Goal: Information Seeking & Learning: Check status

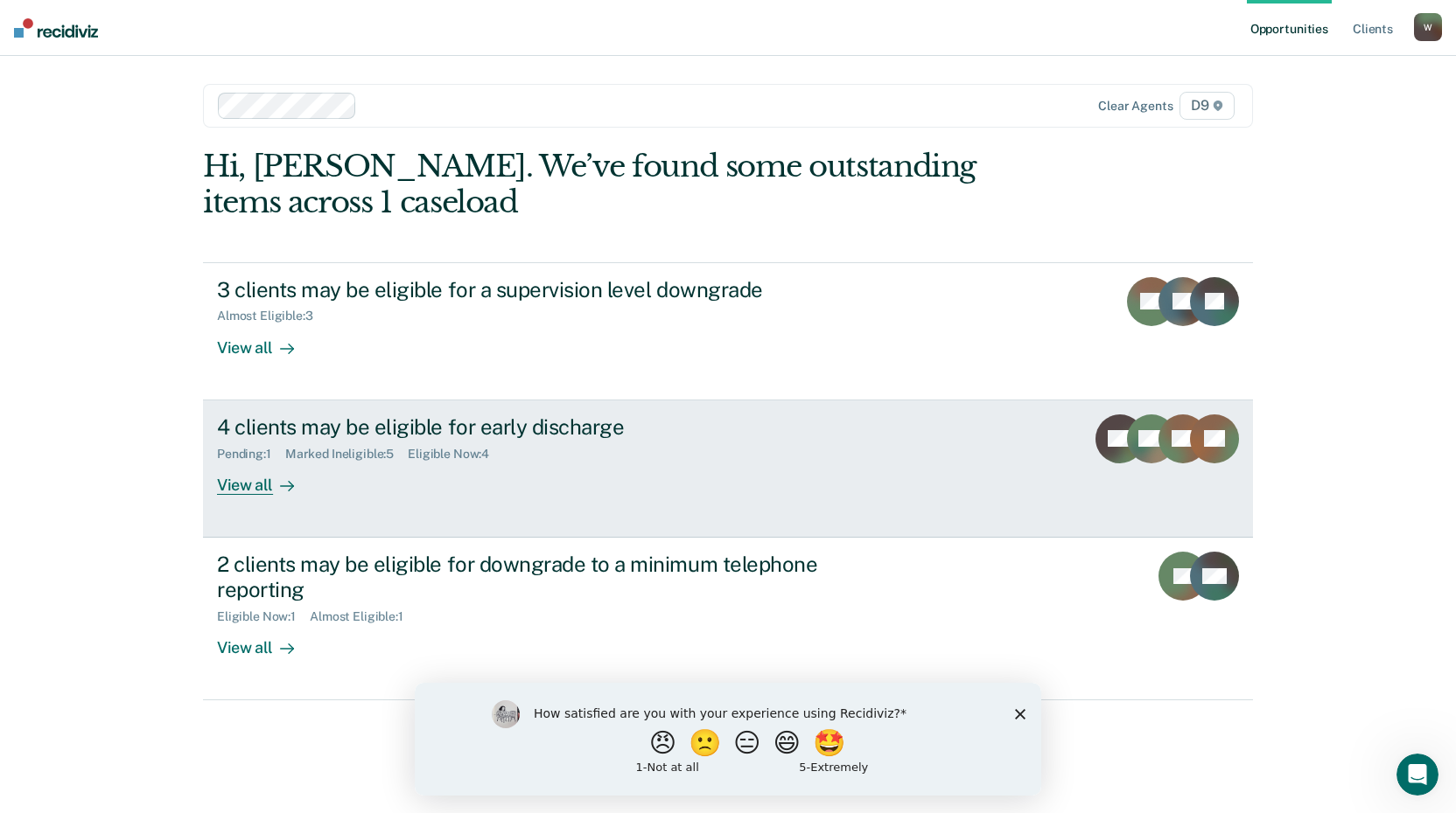
click at [717, 441] on div "Pending : 1 Marked Ineligible : 5 Eligible Now : 4" at bounding box center [524, 451] width 614 height 22
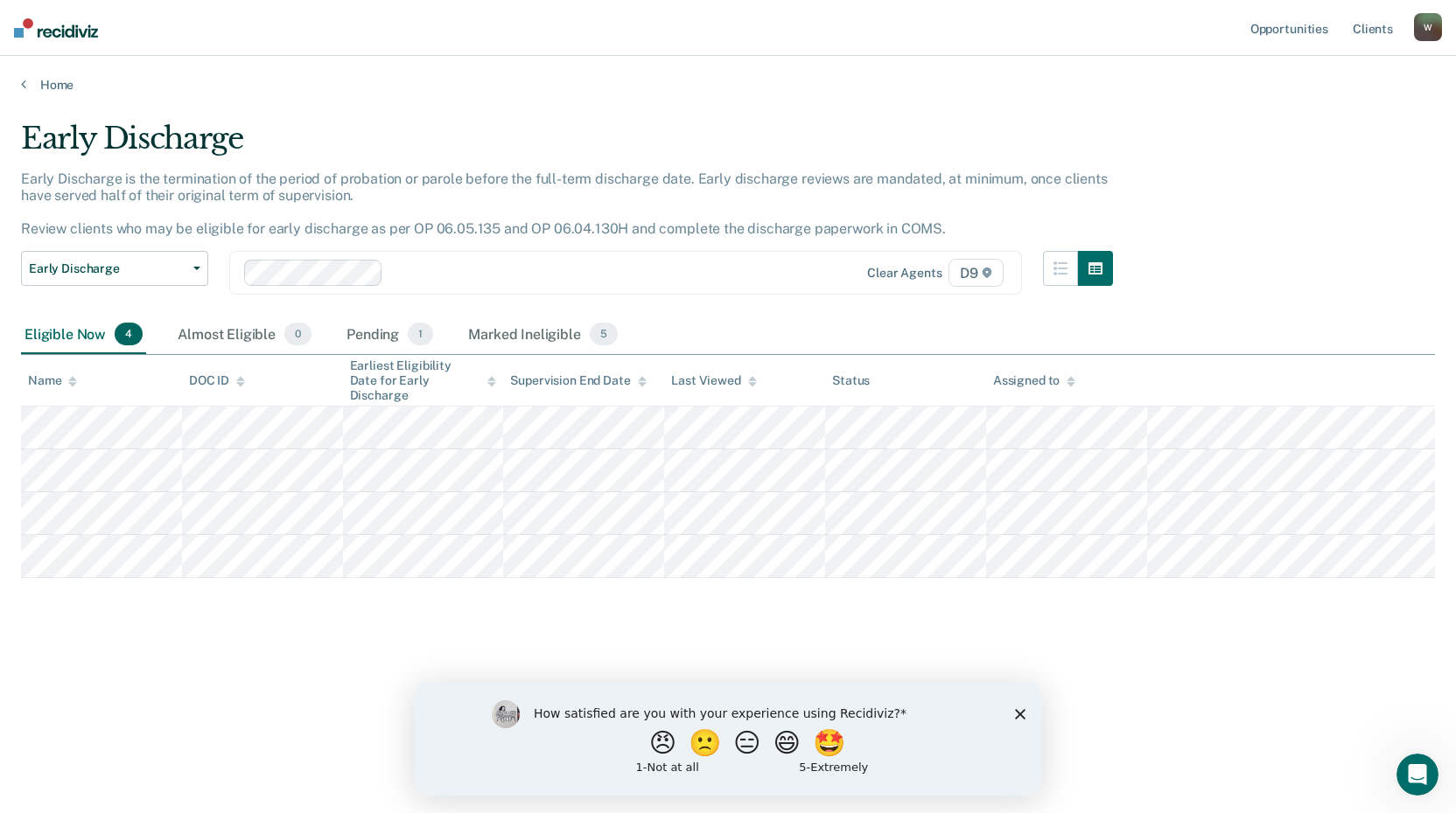
click at [1022, 711] on polygon "Close survey" at bounding box center [1019, 713] width 10 height 10
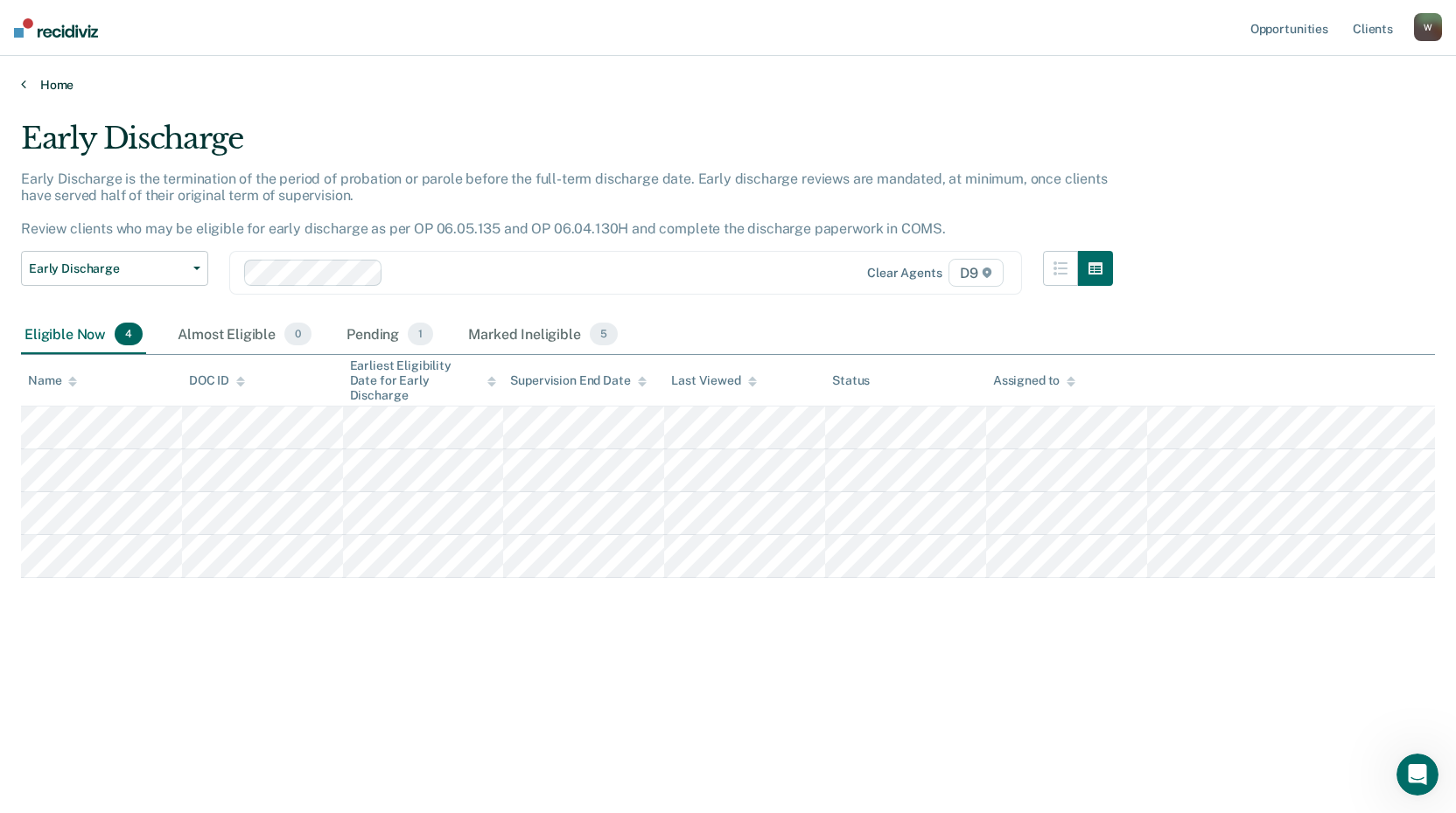
click at [53, 85] on link "Home" at bounding box center [728, 84] width 1413 height 16
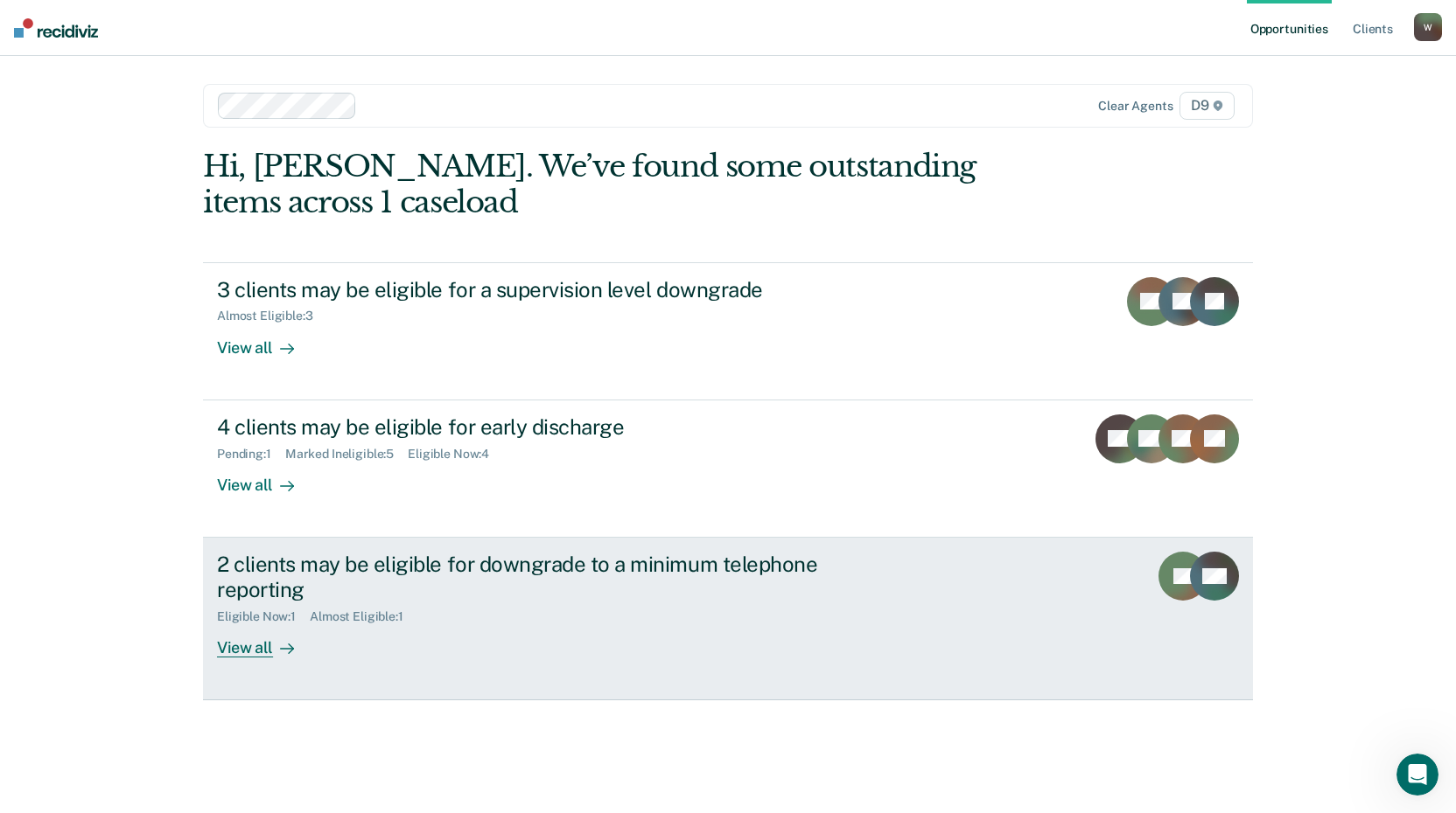
click at [626, 584] on div "2 clients may be eligible for downgrade to a minimum telephone reporting" at bounding box center [524, 577] width 614 height 51
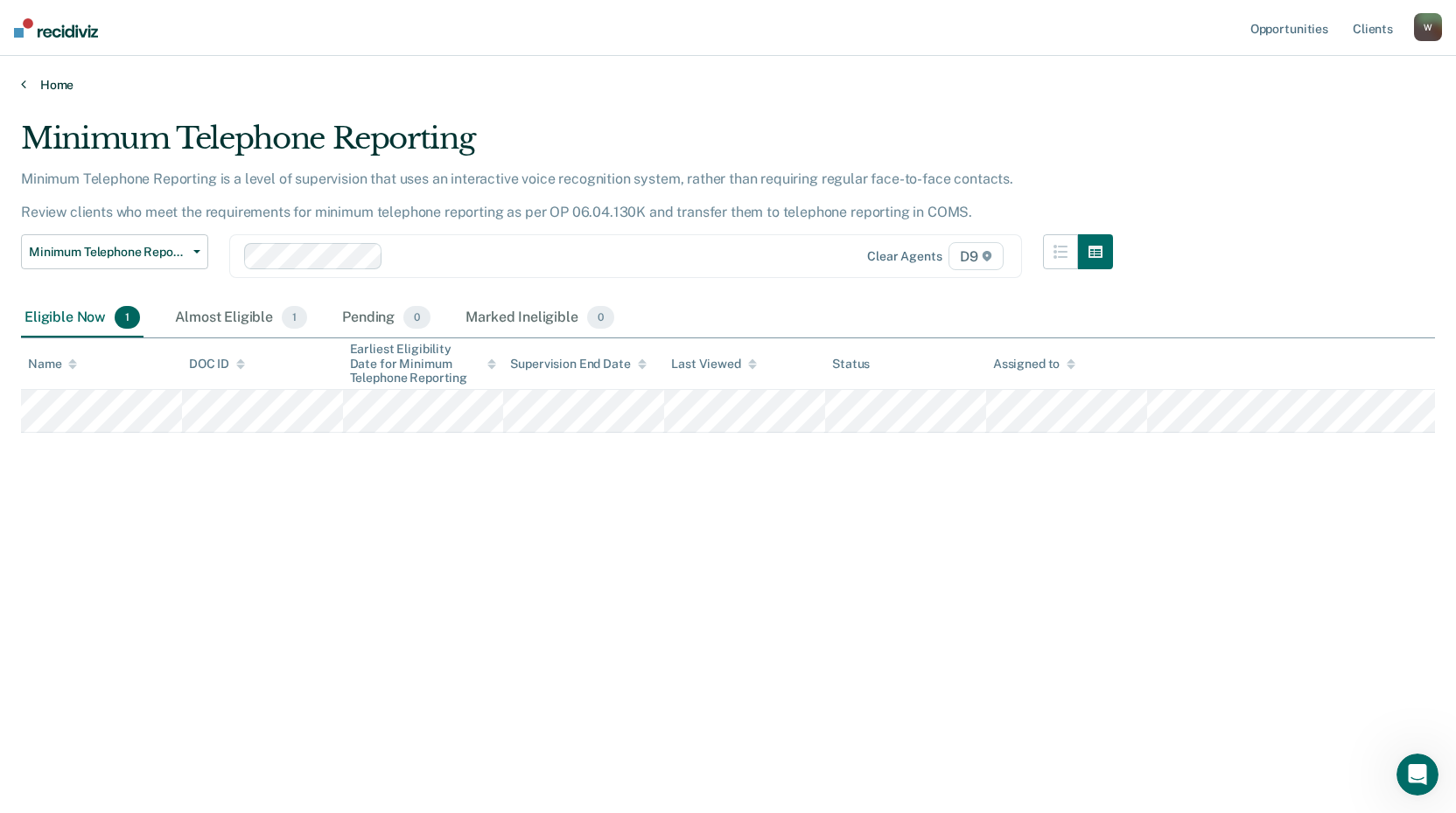
click at [41, 89] on link "Home" at bounding box center [728, 84] width 1413 height 16
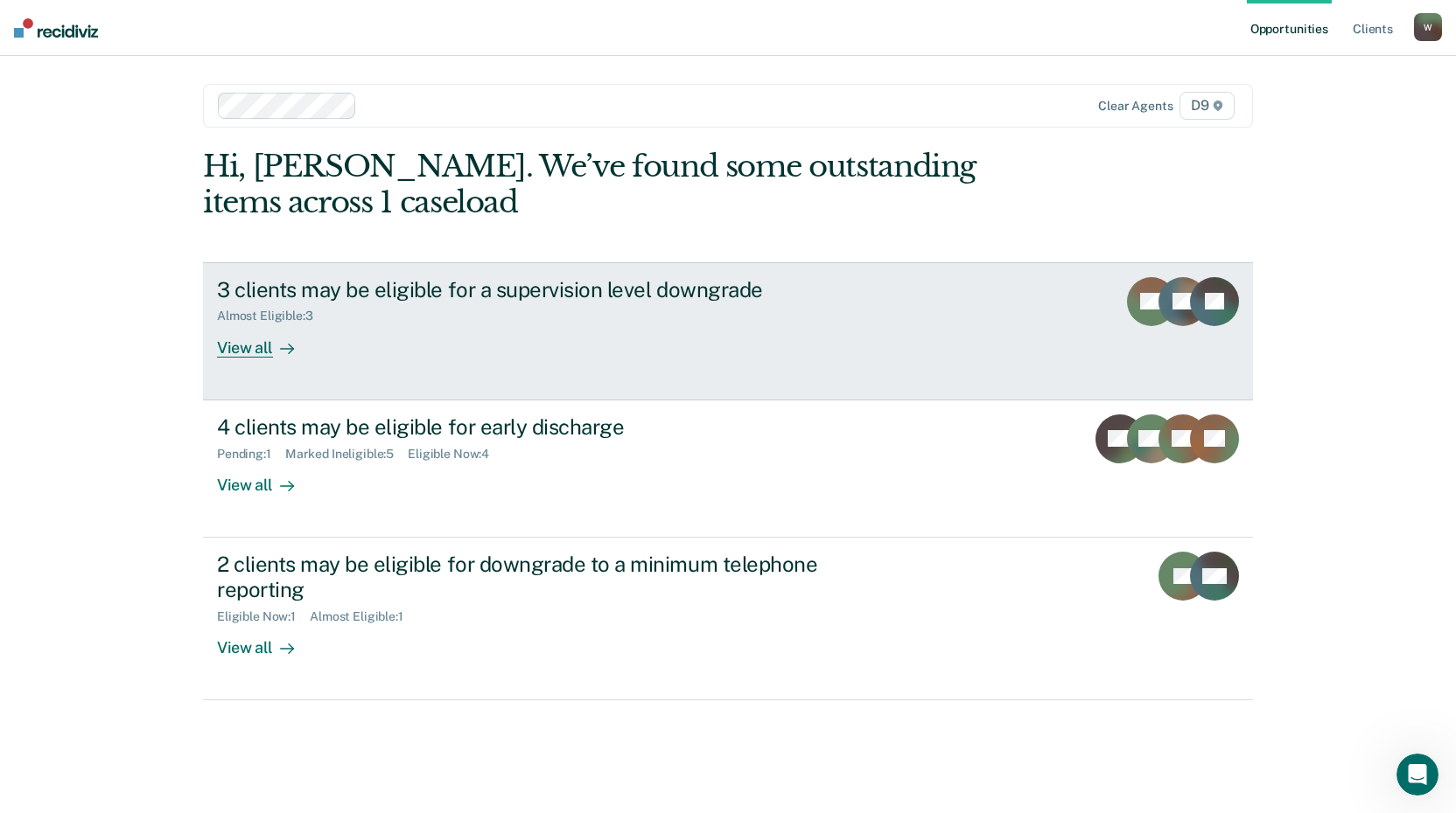
click at [666, 293] on div "3 clients may be eligible for a supervision level downgrade" at bounding box center [524, 289] width 614 height 25
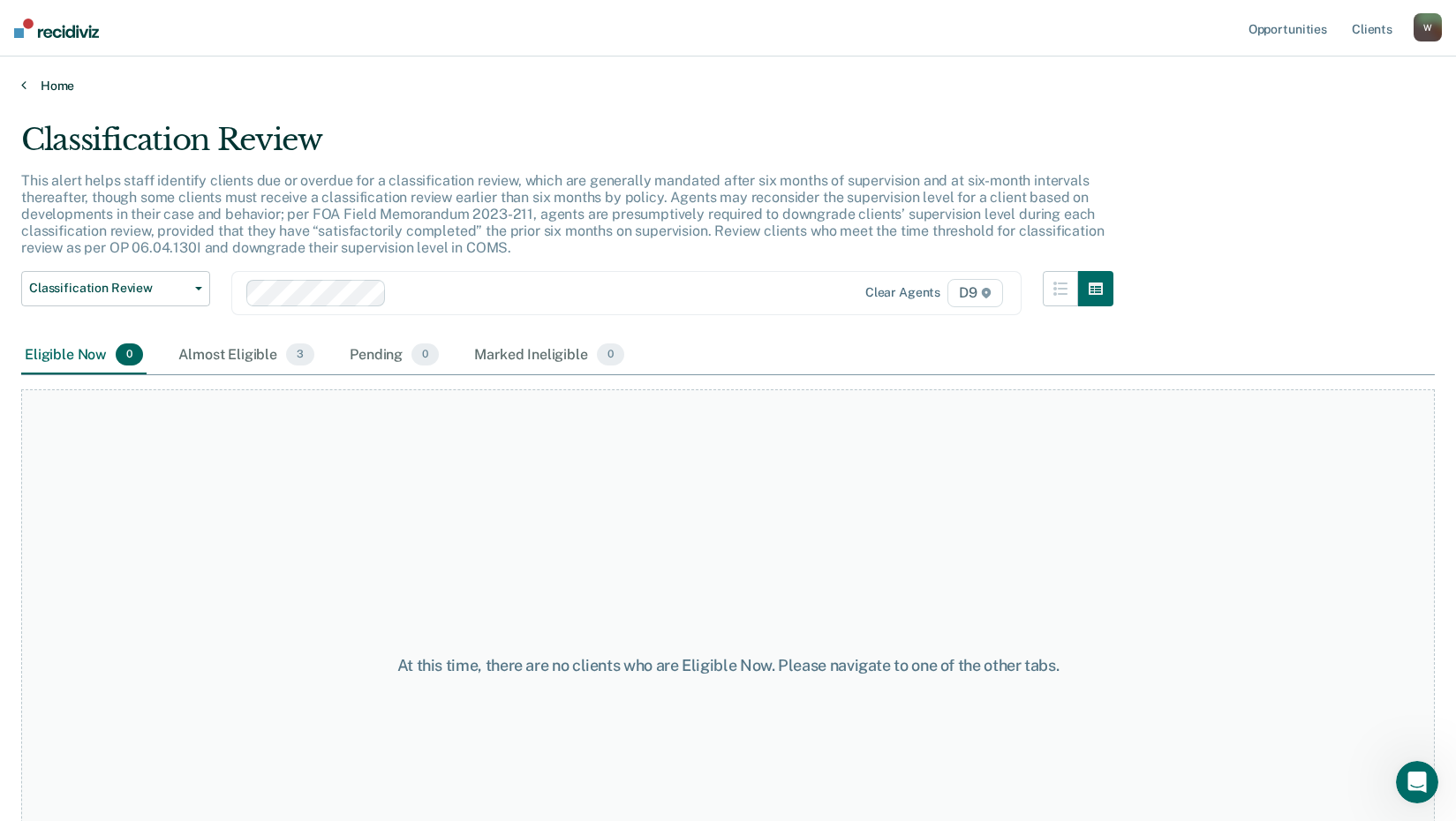
click at [43, 93] on link "Home" at bounding box center [728, 85] width 1413 height 16
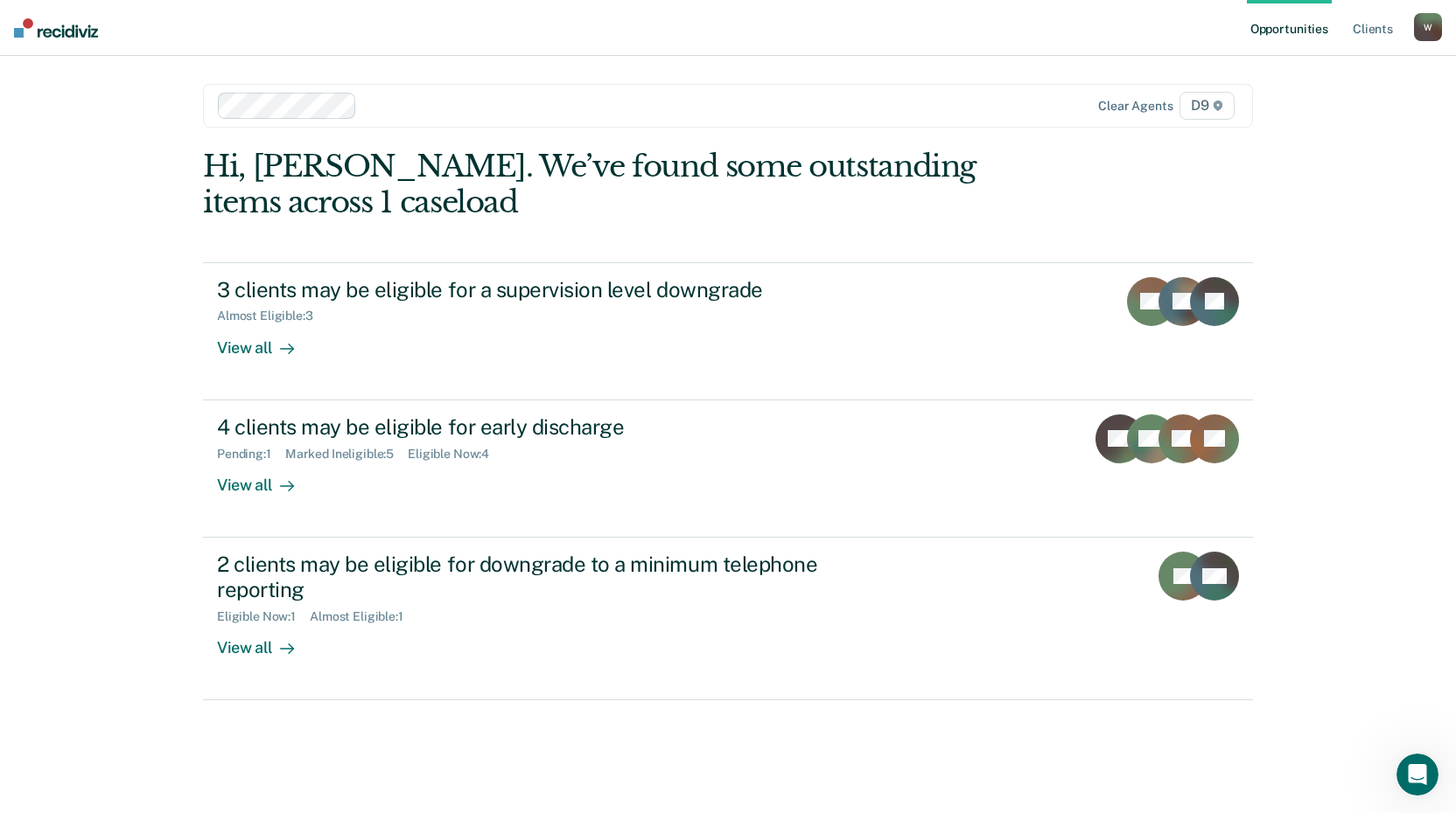
click at [1249, 153] on div "Hi, Yasmine. We’ve found some outstanding items across 1 caseload 3 clients may…" at bounding box center [728, 424] width 1050 height 552
